Goal: Task Accomplishment & Management: Manage account settings

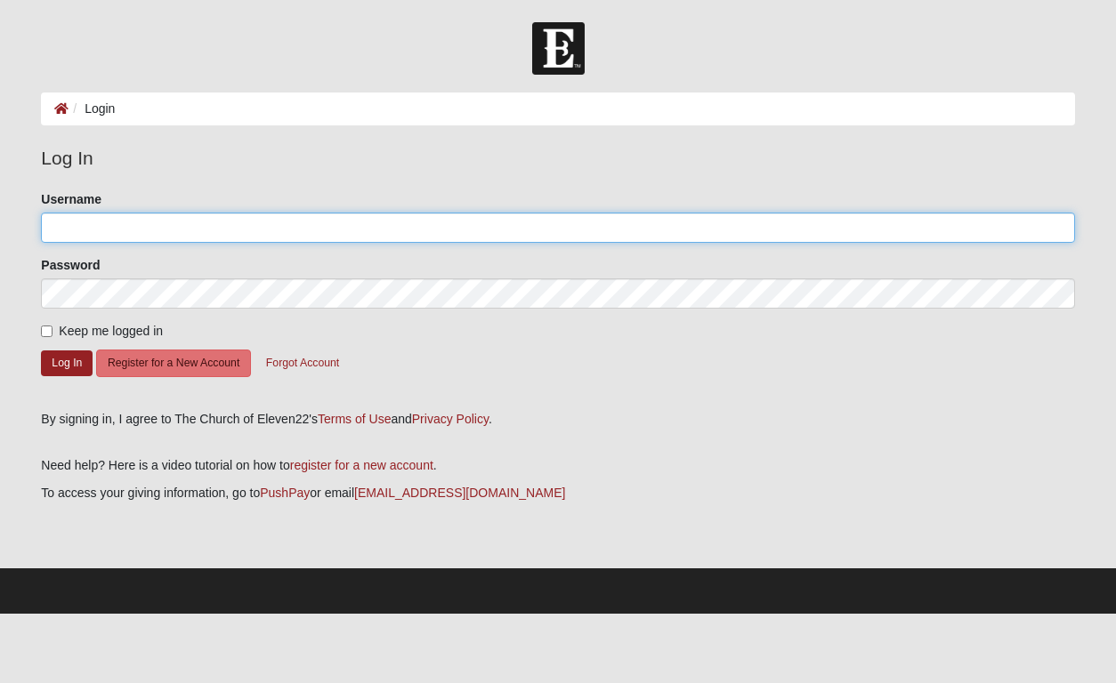
type input "t.brunson"
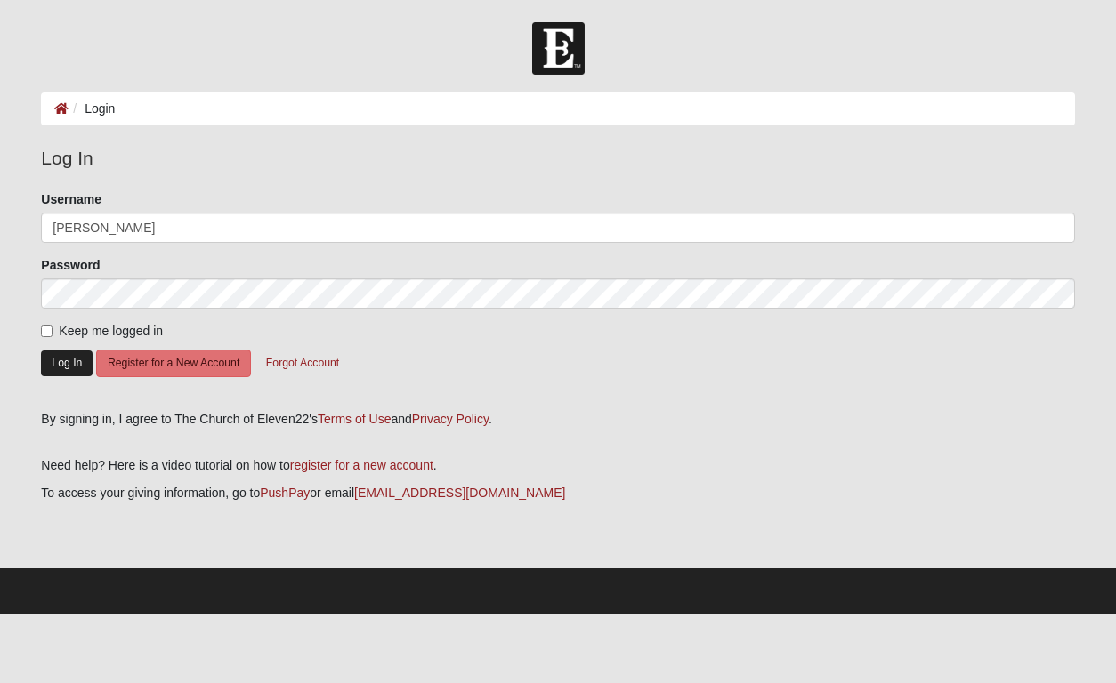
click at [69, 361] on button "Log In" at bounding box center [67, 364] width 52 height 26
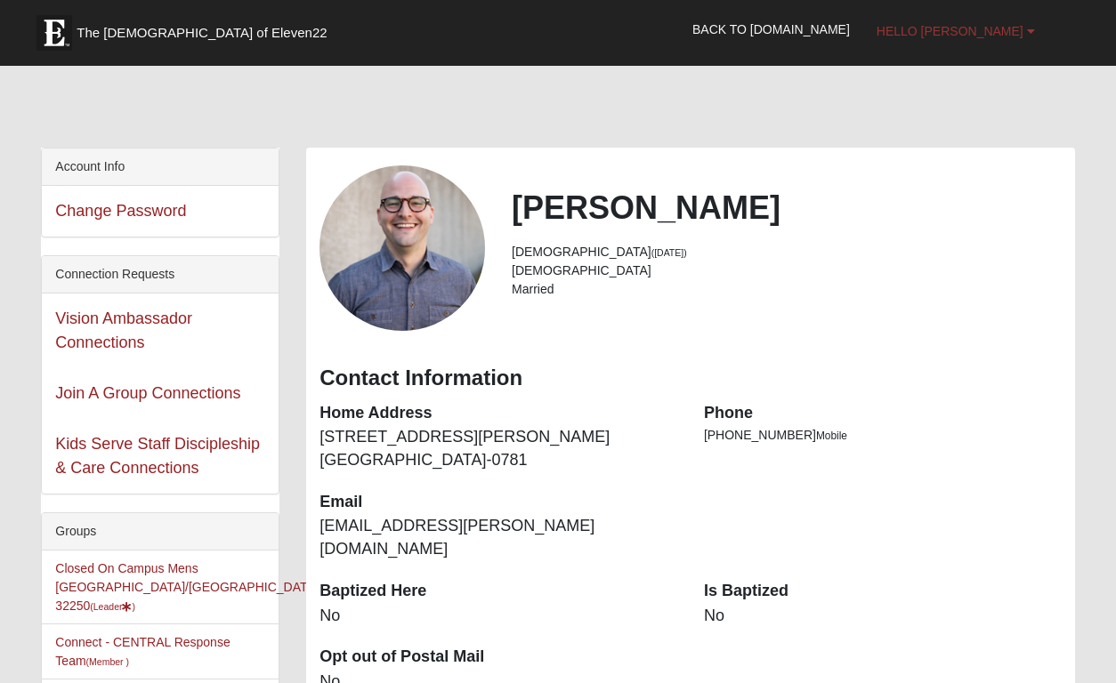
click at [1027, 29] on b at bounding box center [1031, 31] width 8 height 12
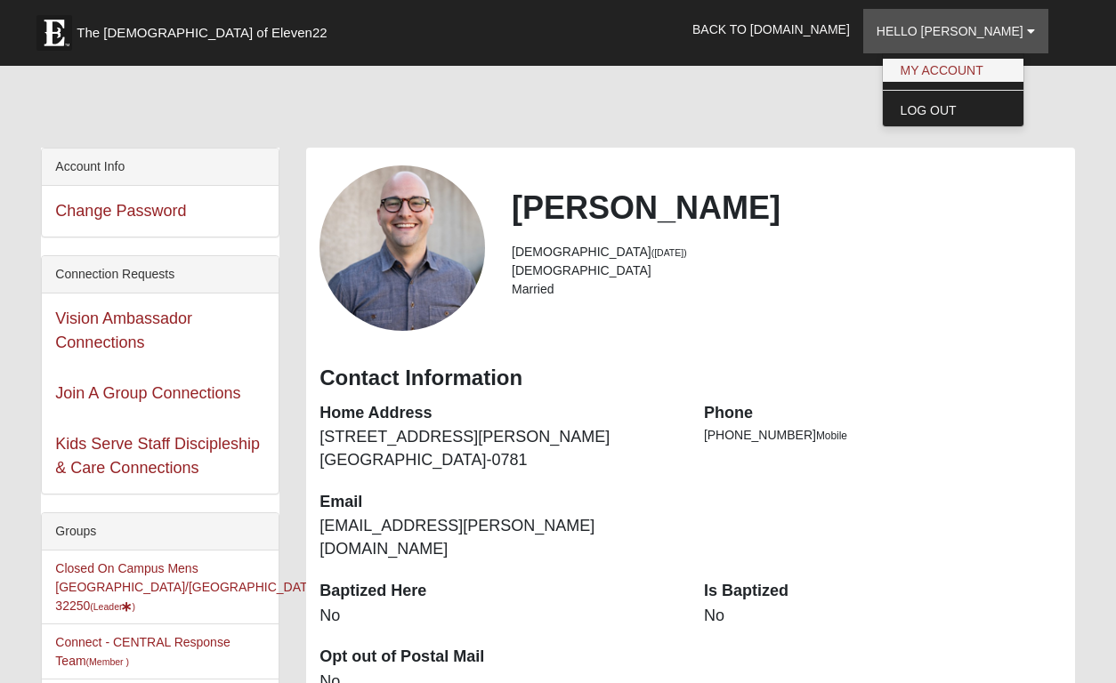
click at [993, 69] on link "My Account" at bounding box center [953, 70] width 141 height 23
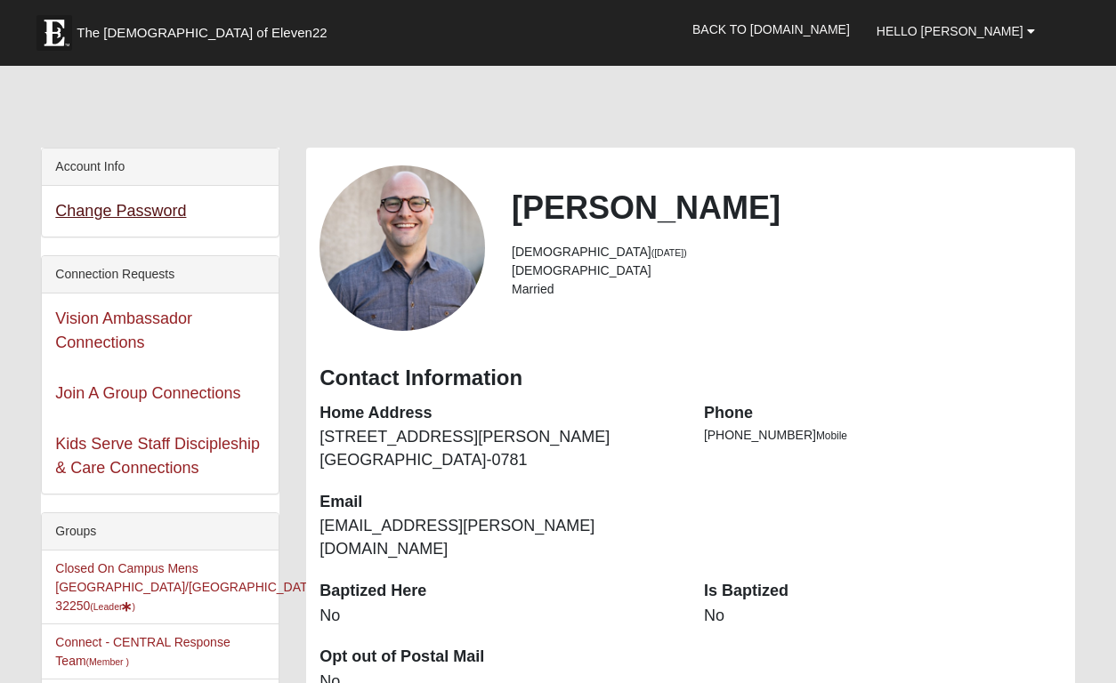
click at [157, 216] on link "Change Password" at bounding box center [120, 211] width 131 height 18
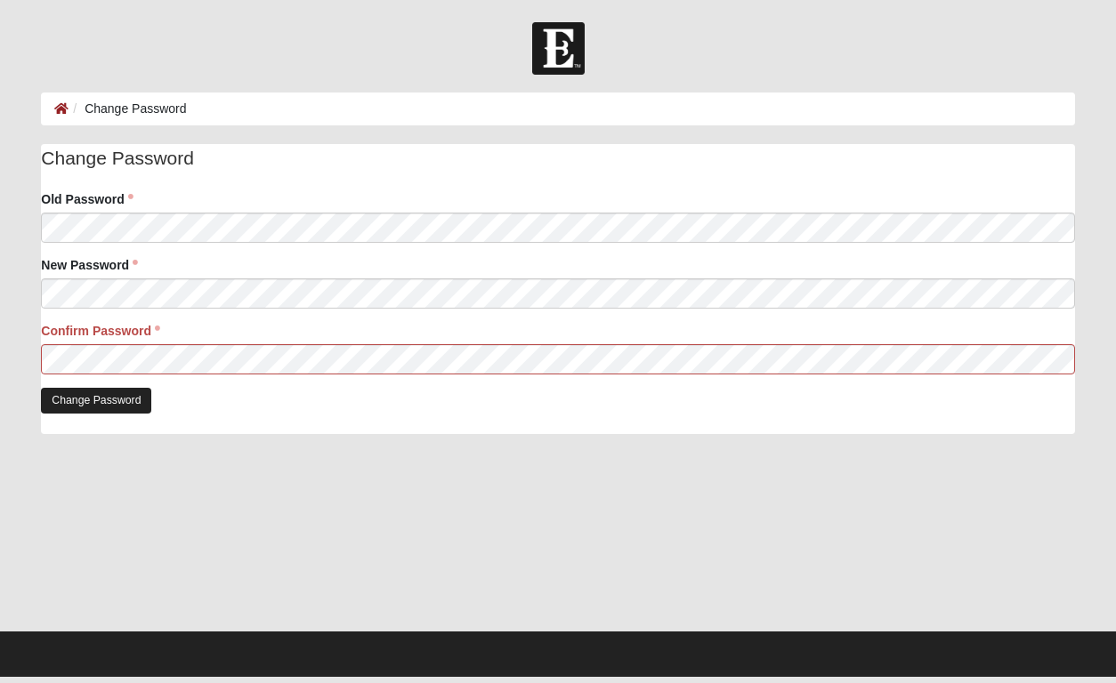
click at [92, 397] on input "Change Password" at bounding box center [96, 401] width 110 height 26
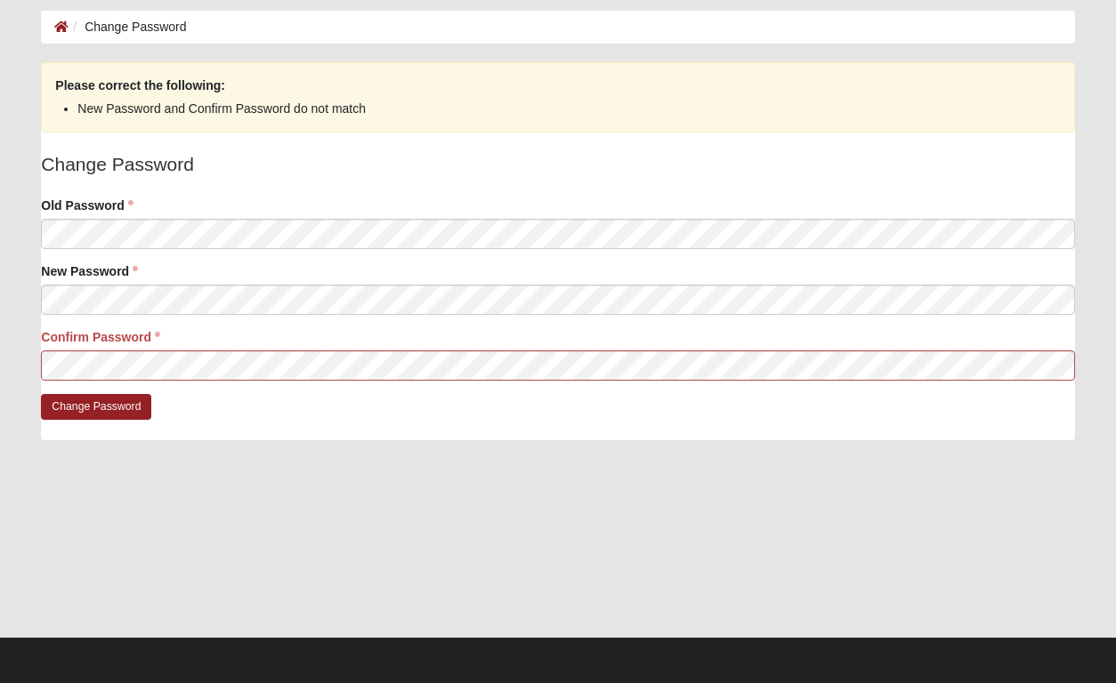
scroll to position [81, 0]
click at [103, 399] on input "Change Password" at bounding box center [96, 408] width 110 height 26
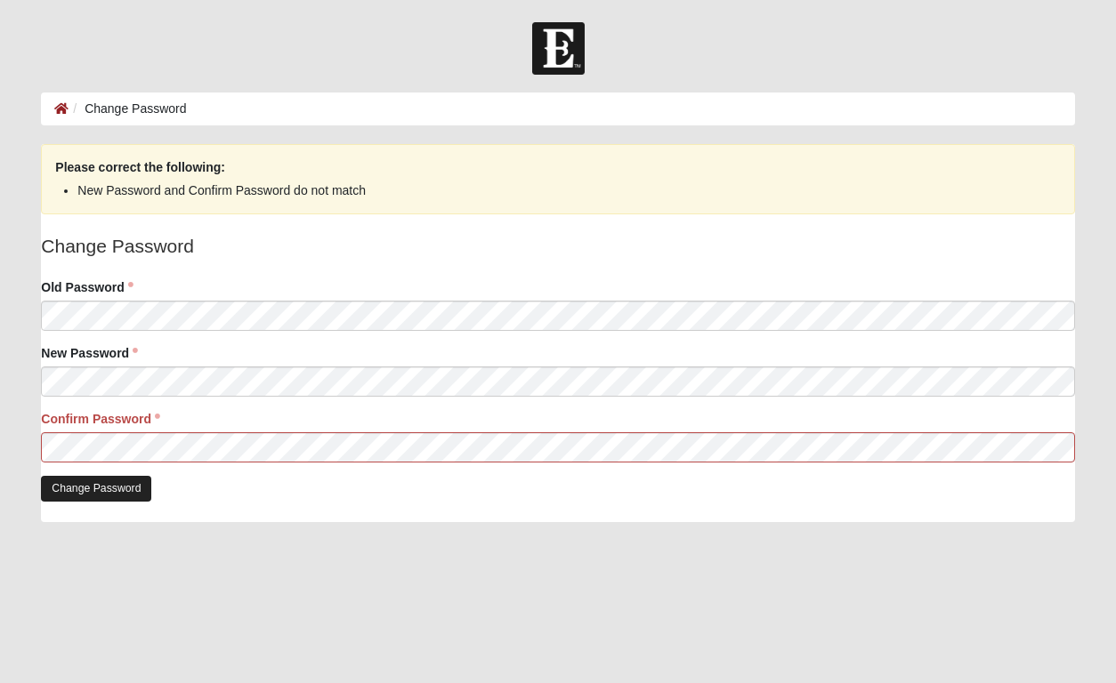
click at [108, 488] on input "Change Password" at bounding box center [96, 489] width 110 height 26
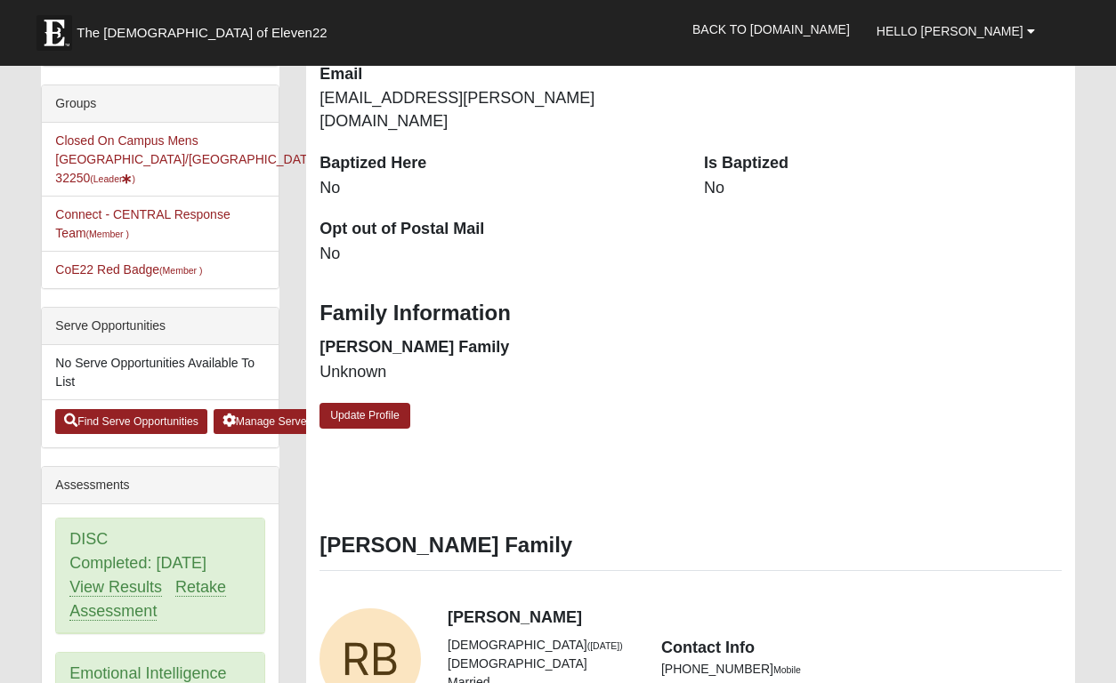
scroll to position [407, 0]
